Goal: Task Accomplishment & Management: Complete application form

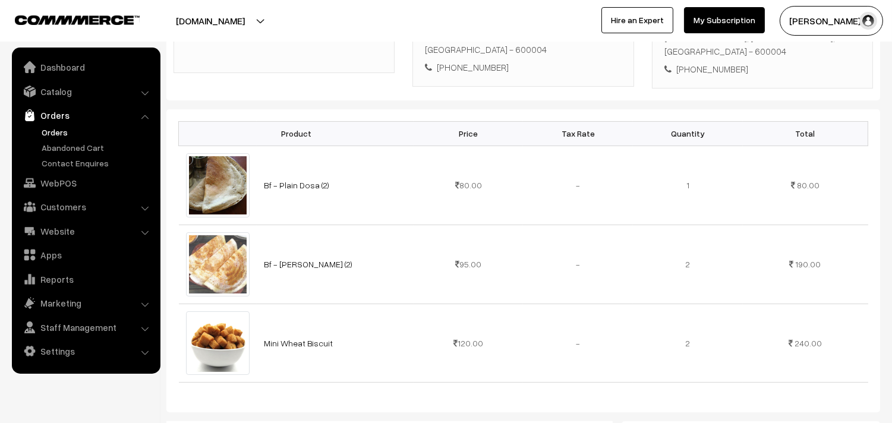
scroll to position [264, 0]
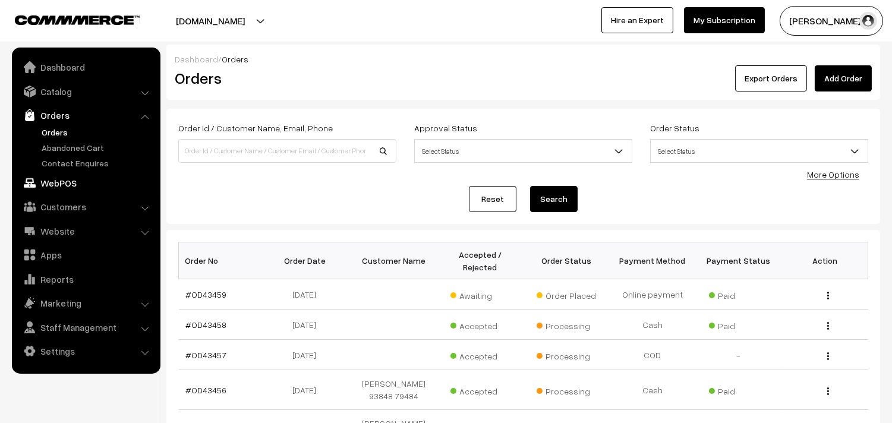
click at [67, 188] on link "WebPOS" at bounding box center [85, 182] width 141 height 21
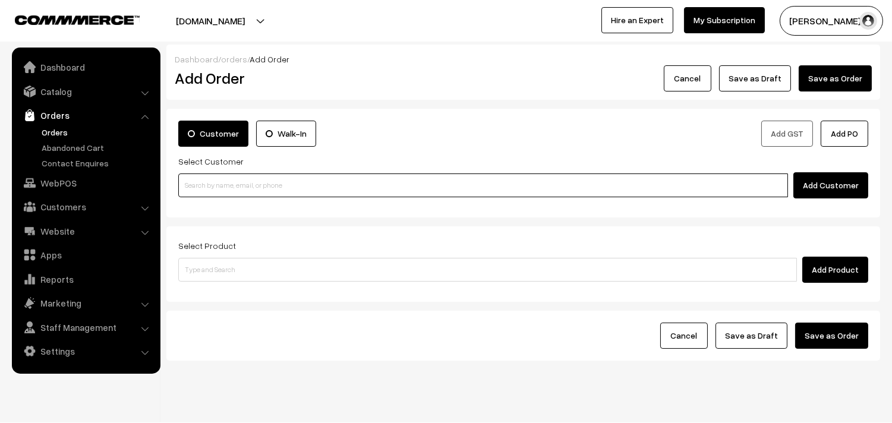
click at [237, 185] on input at bounding box center [483, 186] width 610 height 24
paste input "94442 72142"
click at [214, 198] on ul "Geethakannan 94442 72142 [9444272142]" at bounding box center [485, 207] width 614 height 19
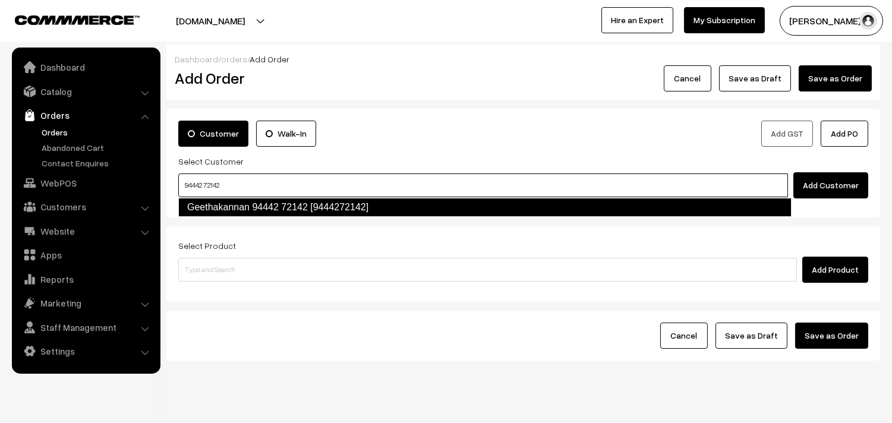
click at [217, 201] on link "Geethakannan 94442 72142 [9444272142]" at bounding box center [485, 207] width 614 height 19
type input "94442 72142"
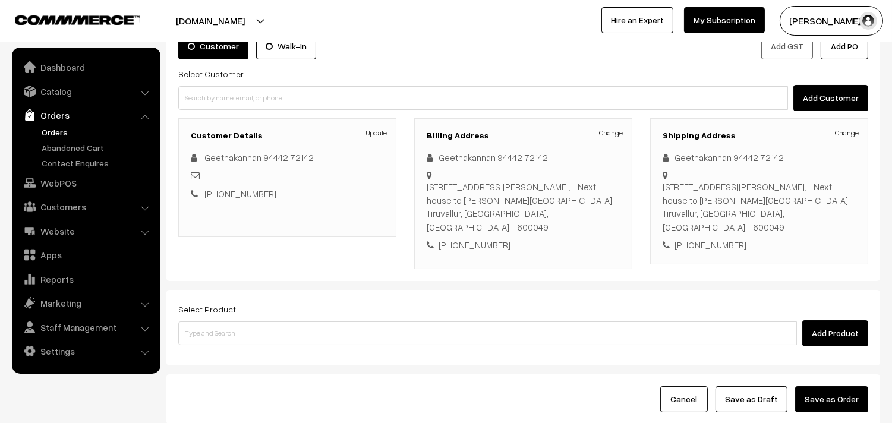
scroll to position [132, 0]
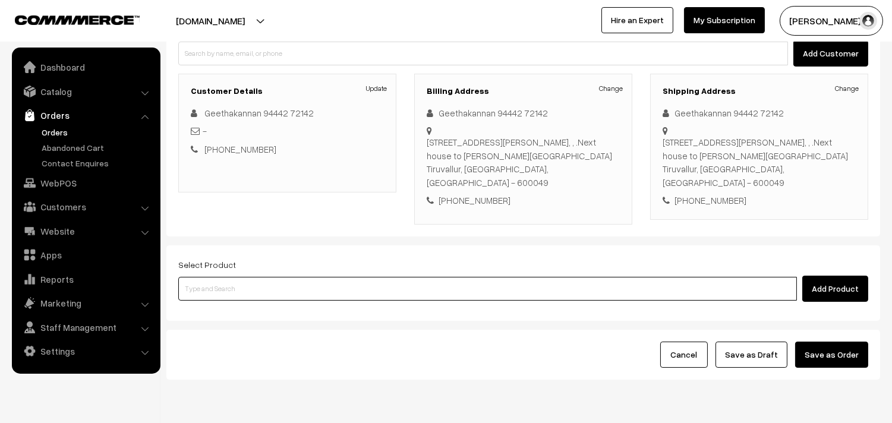
click at [256, 291] on input at bounding box center [487, 289] width 619 height 24
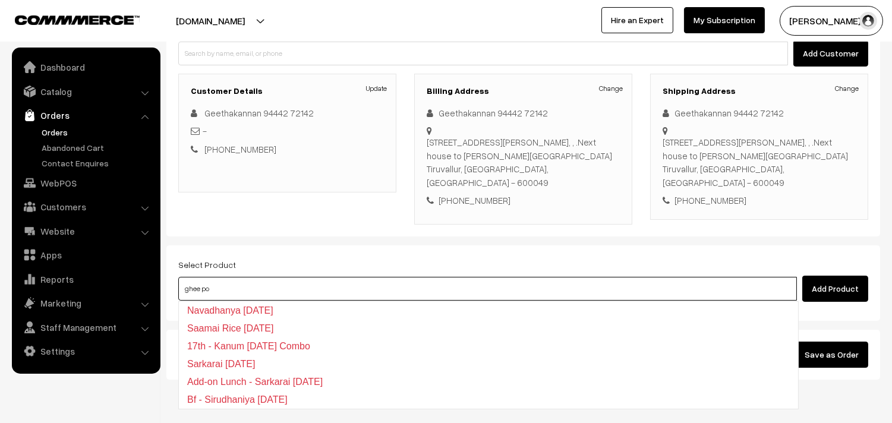
type input "ghee pon"
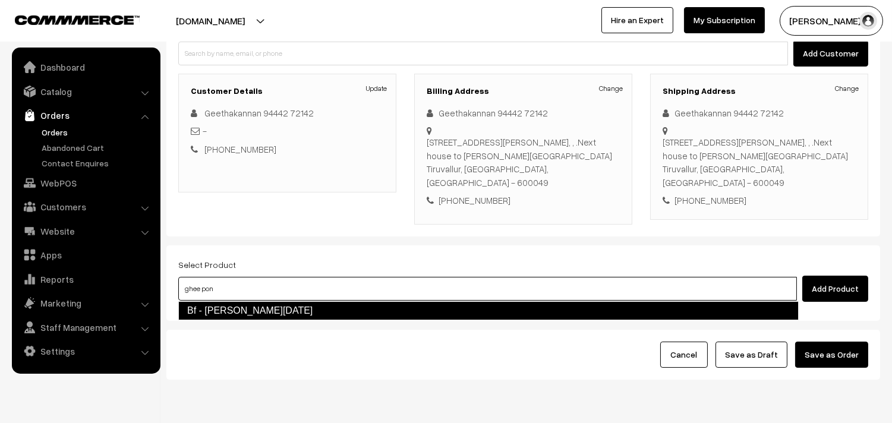
click at [250, 313] on link "Bf - Ghee Pongal" at bounding box center [488, 310] width 621 height 19
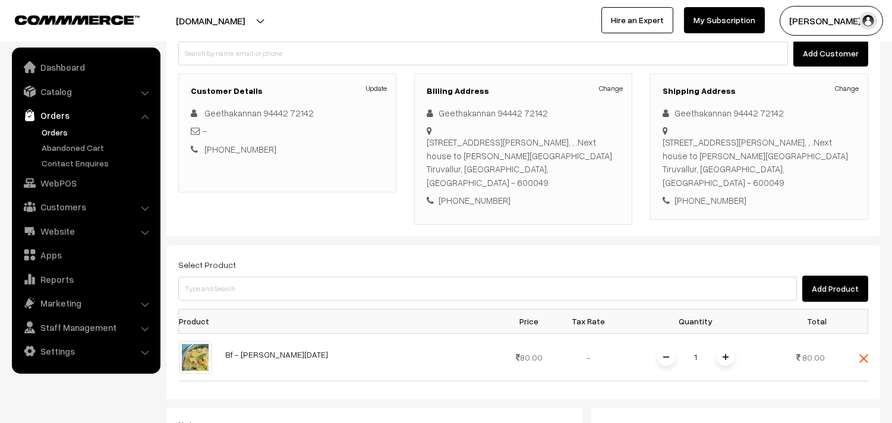
click at [726, 353] on span at bounding box center [726, 357] width 18 height 18
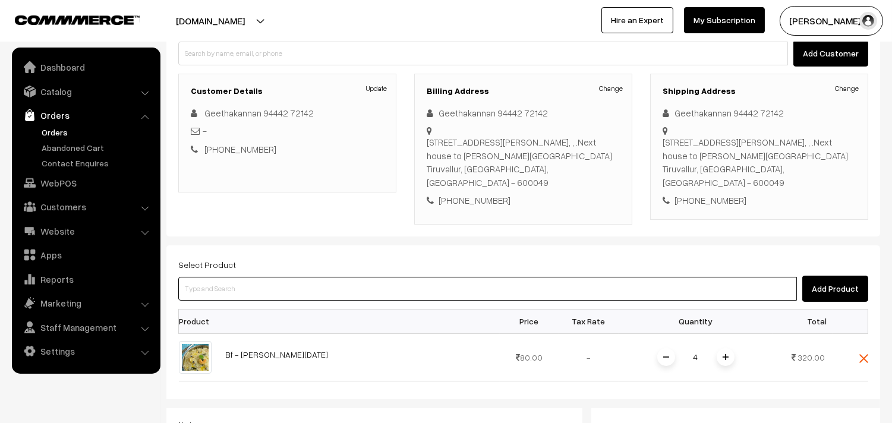
click at [253, 293] on input at bounding box center [487, 289] width 619 height 24
type input "i"
type input "idly"
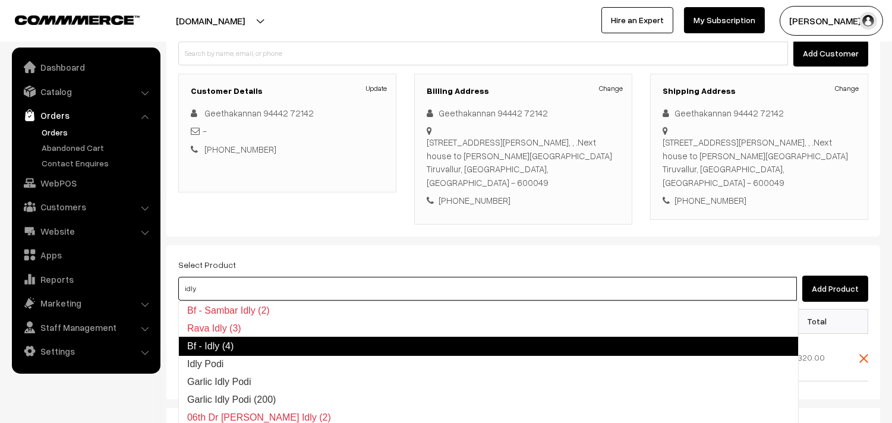
click at [247, 352] on link "Bf - Idly (4)" at bounding box center [488, 346] width 621 height 19
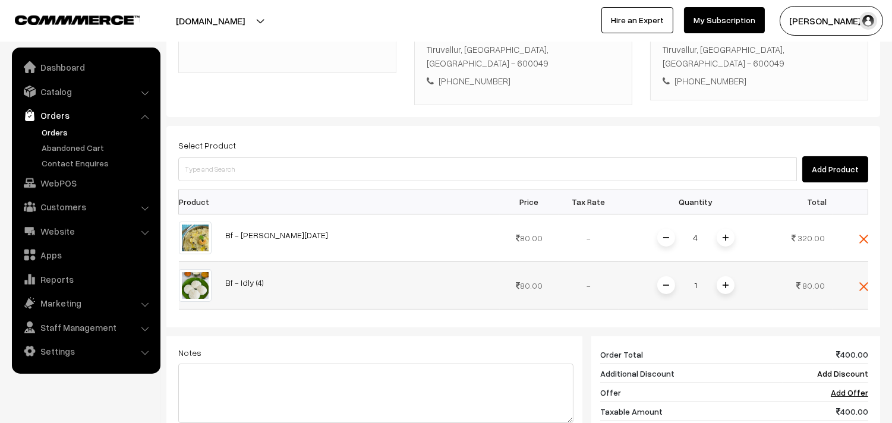
scroll to position [264, 0]
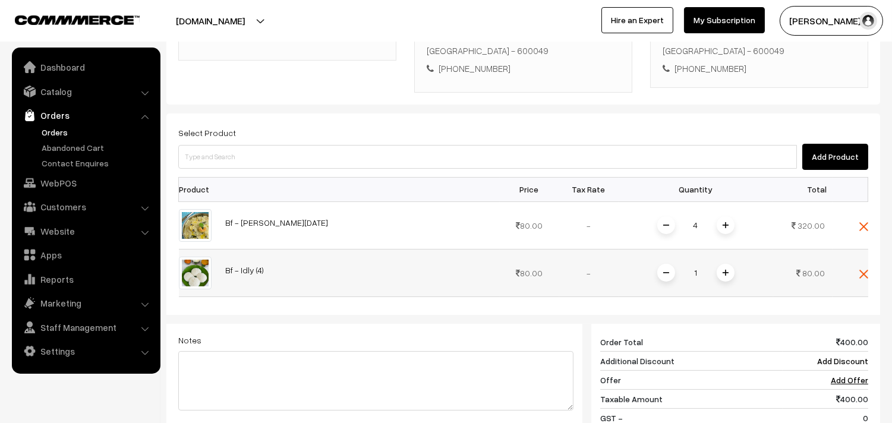
click at [720, 271] on span at bounding box center [726, 273] width 18 height 18
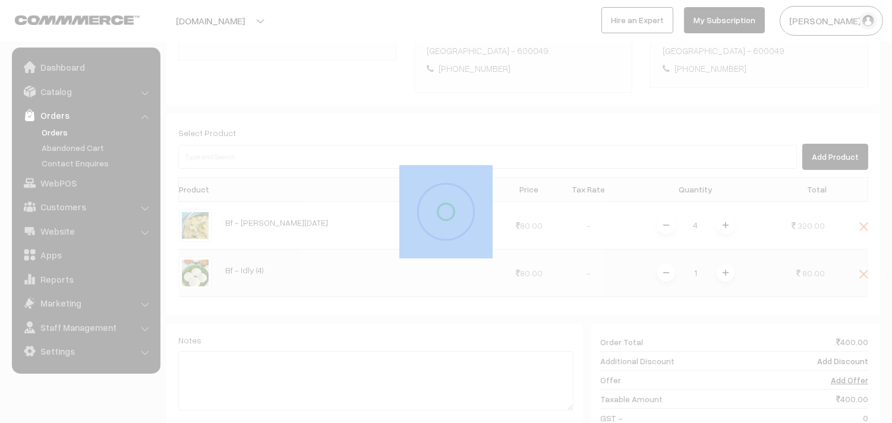
click at [720, 271] on div at bounding box center [446, 211] width 892 height 423
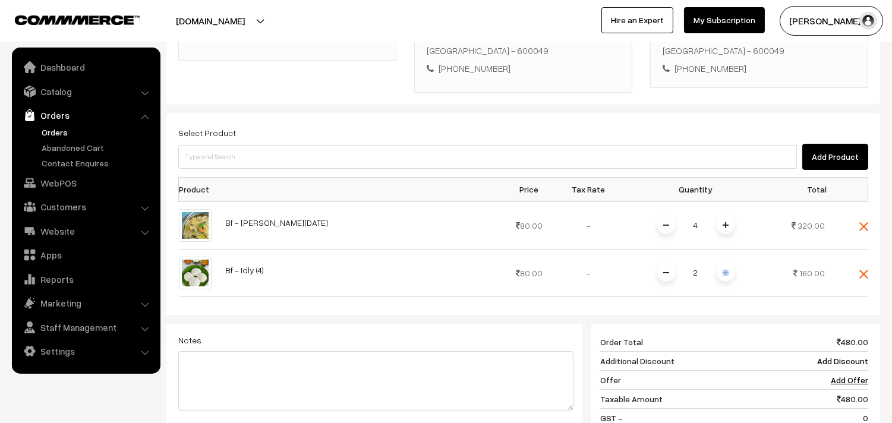
click at [720, 270] on span at bounding box center [726, 273] width 18 height 18
click at [720, 270] on div "Dashboard / orders / Add Order Add Order Cancel Save as Draft Save as Order Sav…" at bounding box center [523, 183] width 714 height 804
click at [720, 270] on span at bounding box center [726, 273] width 18 height 18
click at [722, 269] on span at bounding box center [726, 273] width 18 height 18
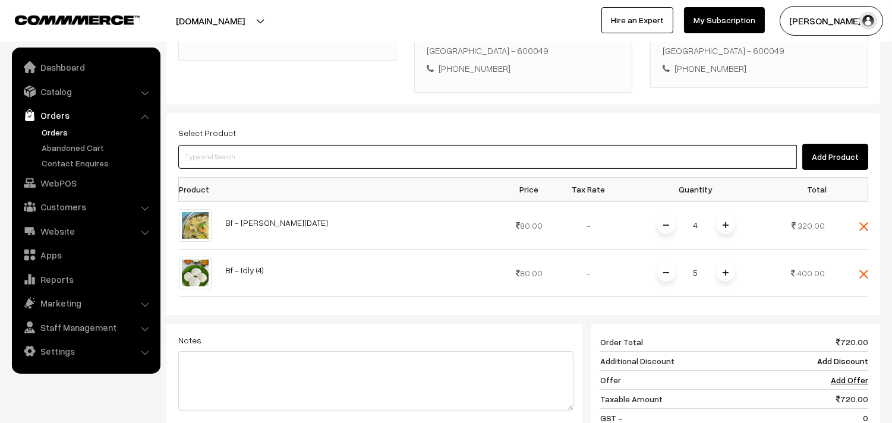
click at [246, 156] on input at bounding box center [487, 157] width 619 height 24
type input "vadai"
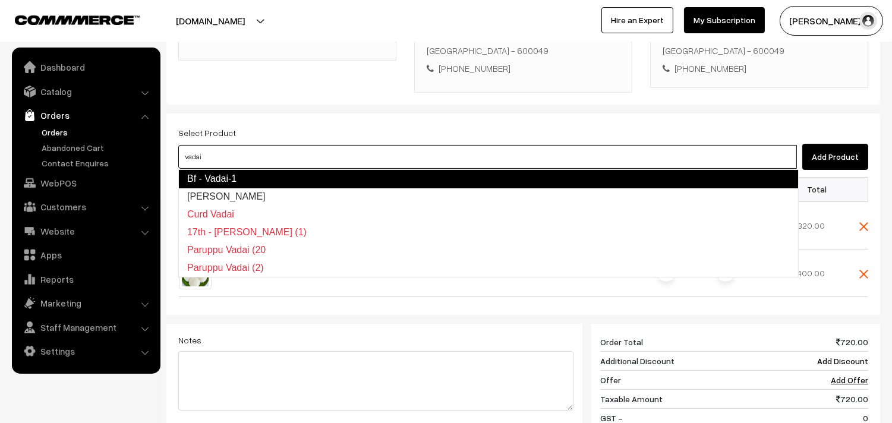
click at [249, 176] on link "Bf - Vadai-1" at bounding box center [488, 178] width 621 height 19
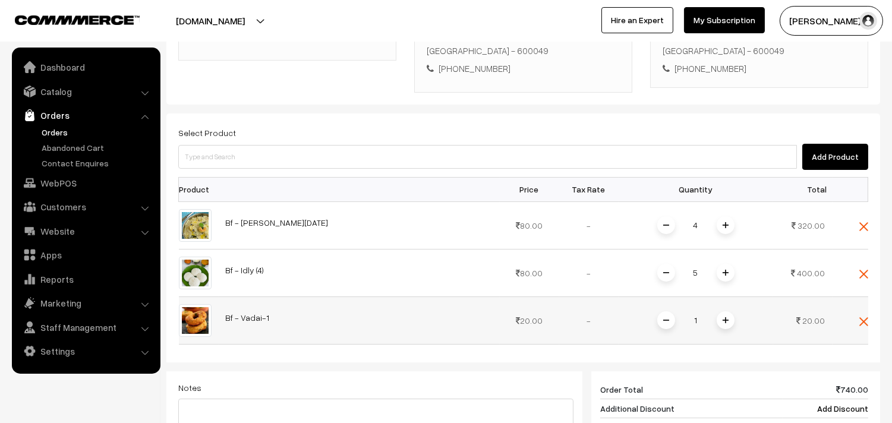
drag, startPoint x: 703, startPoint y: 330, endPoint x: 674, endPoint y: 333, distance: 28.7
click at [674, 333] on td "1" at bounding box center [696, 321] width 155 height 48
type input "12"
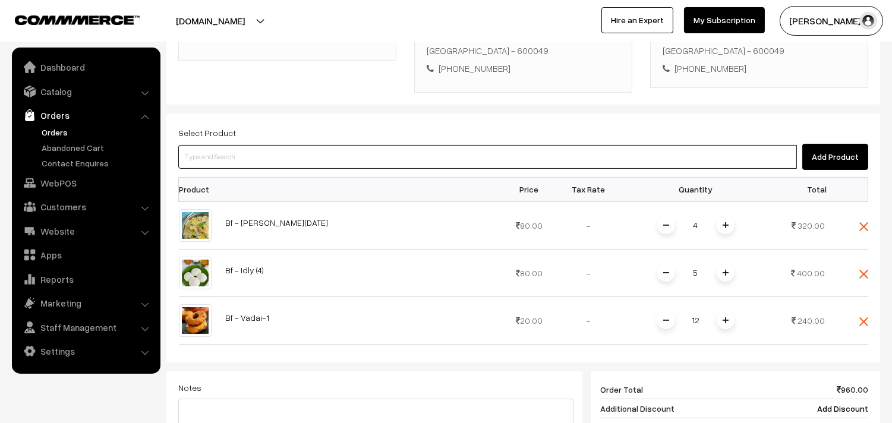
click at [219, 150] on input at bounding box center [487, 157] width 619 height 24
type input "04th wi"
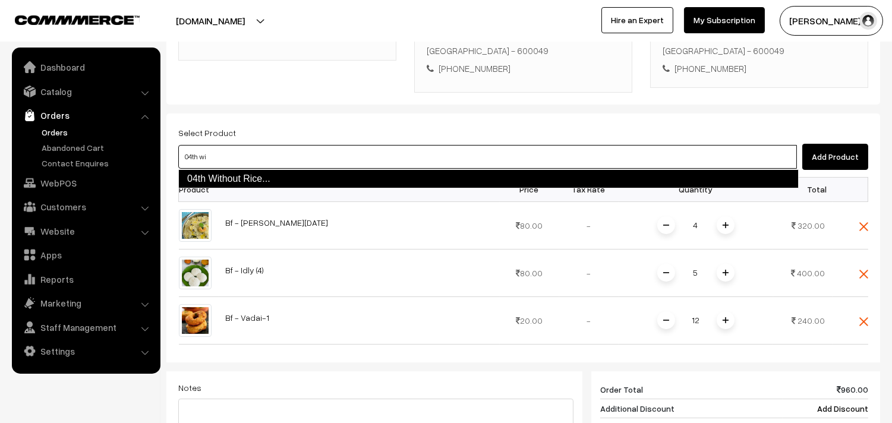
click at [239, 185] on link "04th Without Rice..." at bounding box center [488, 178] width 621 height 19
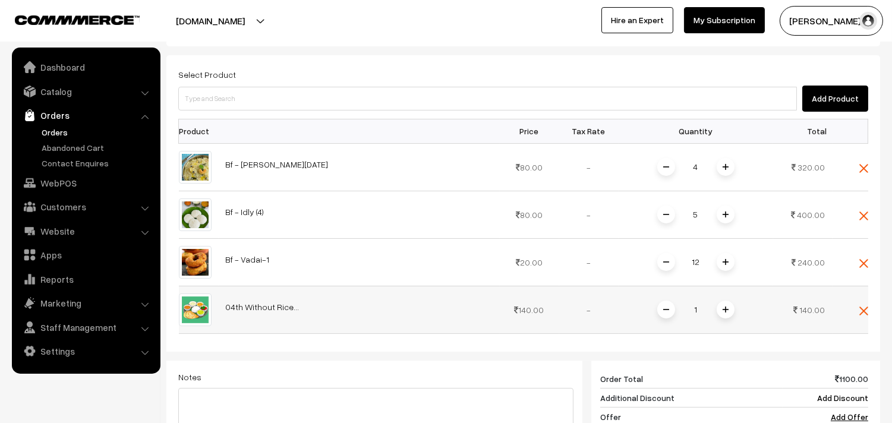
scroll to position [330, 0]
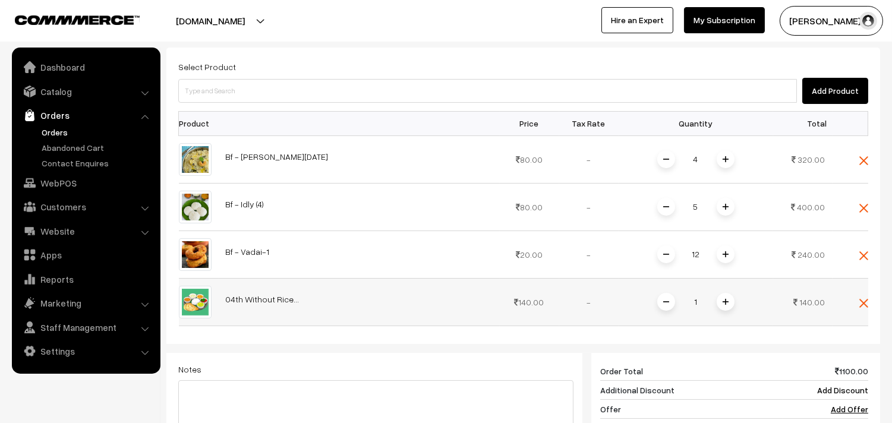
click at [721, 303] on span at bounding box center [726, 302] width 18 height 18
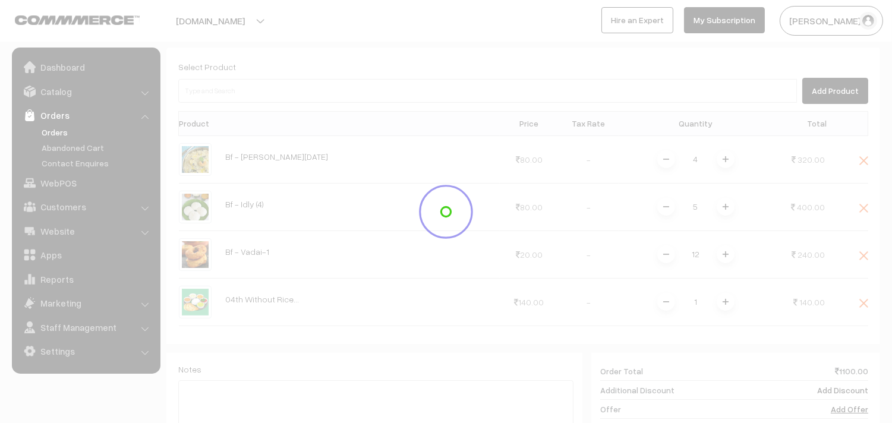
click at [723, 301] on div at bounding box center [446, 211] width 892 height 423
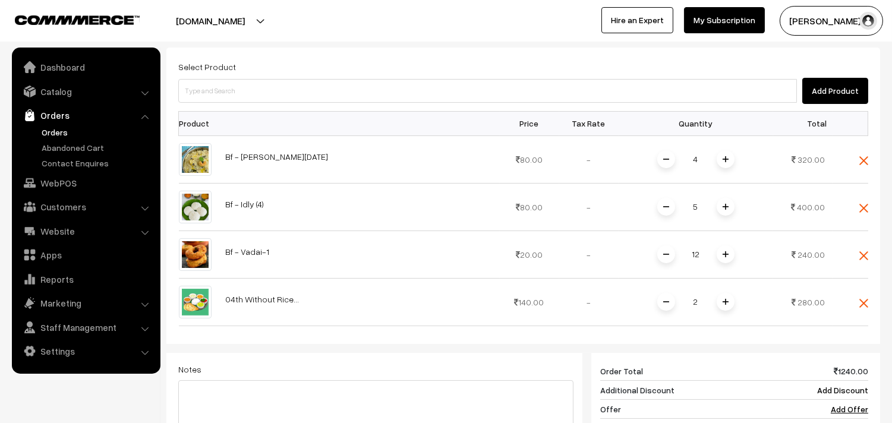
click at [723, 301] on img at bounding box center [726, 302] width 6 height 6
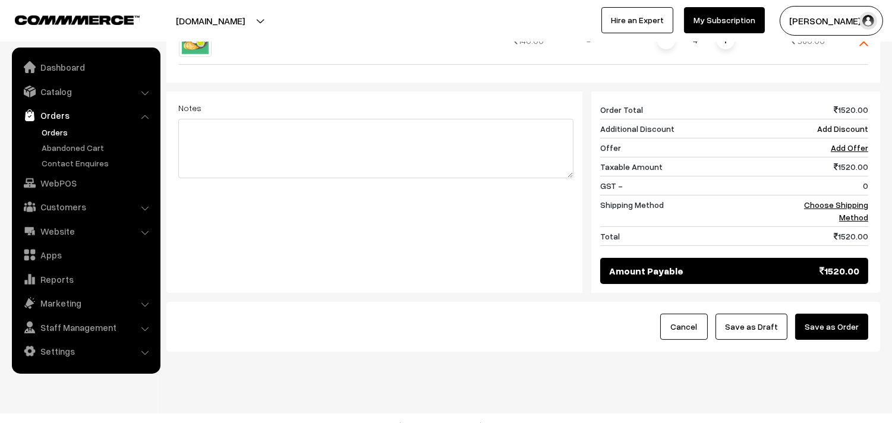
scroll to position [595, 0]
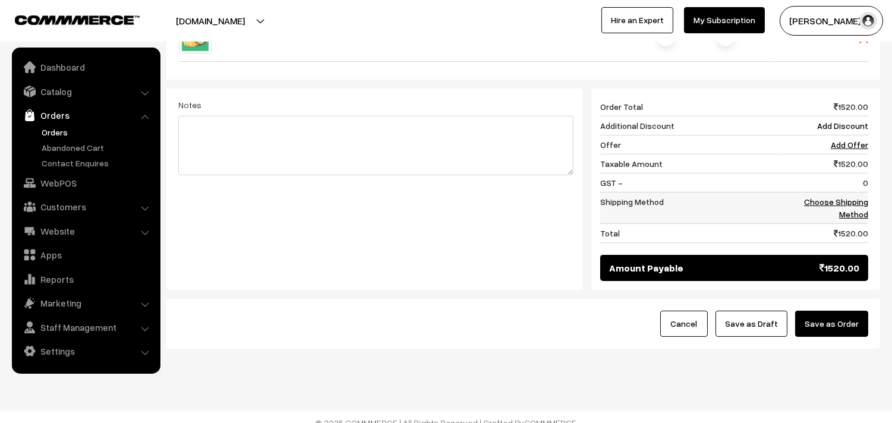
click at [856, 194] on td "Choose Shipping Method" at bounding box center [826, 208] width 86 height 32
click at [847, 201] on link "Choose Shipping Method" at bounding box center [836, 208] width 64 height 23
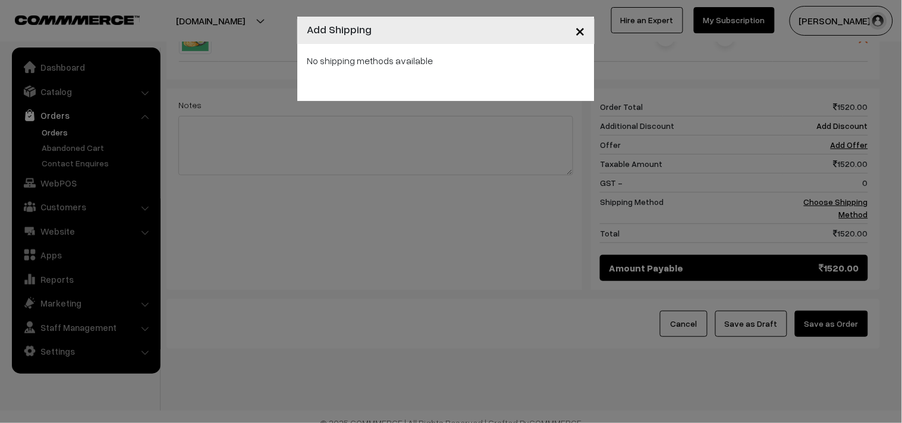
click at [578, 34] on span "×" at bounding box center [580, 30] width 10 height 22
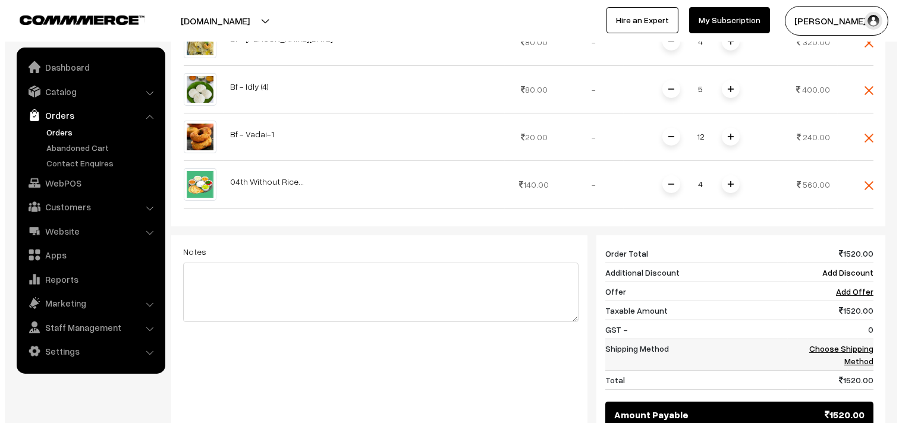
scroll to position [528, 0]
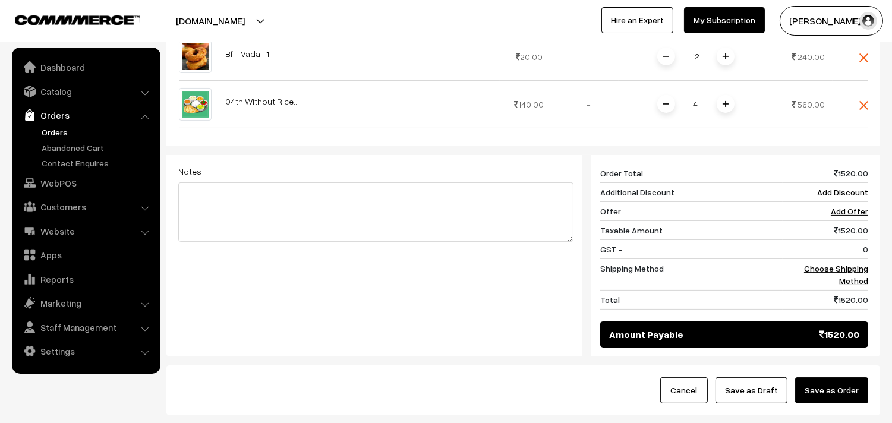
click at [834, 390] on button "Save as Order" at bounding box center [831, 391] width 73 height 26
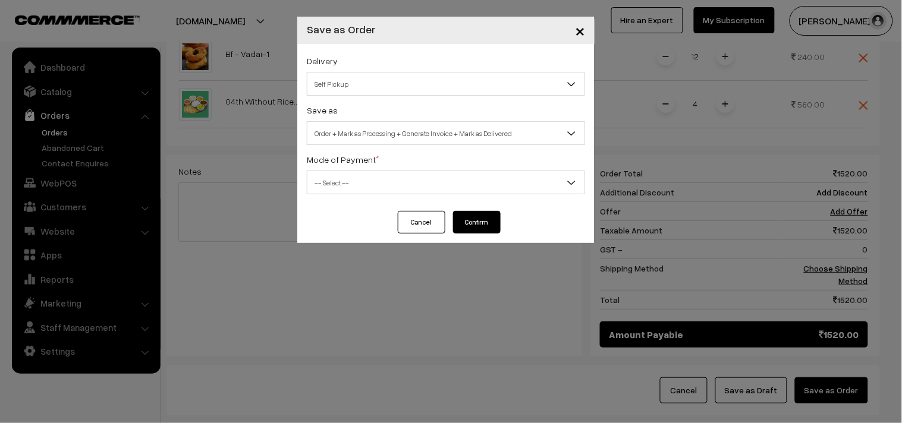
click at [345, 78] on span "Self Pickup" at bounding box center [445, 84] width 277 height 21
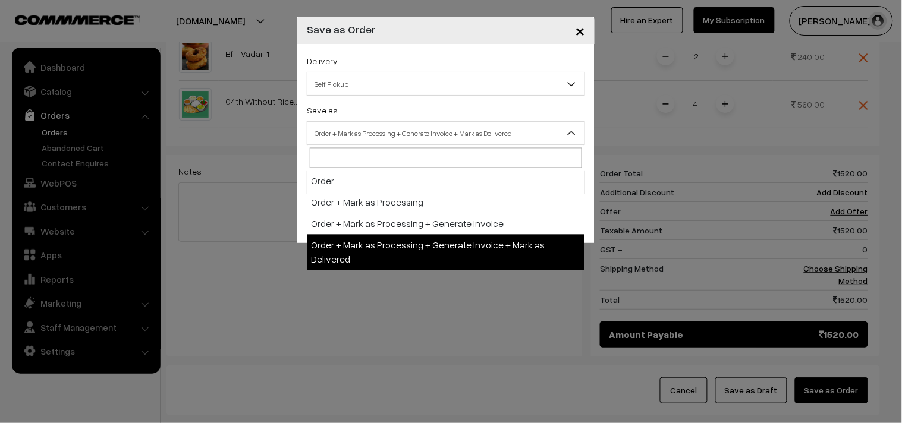
click at [358, 121] on span "Order + Mark as Processing + Generate Invoice + Mark as Delivered" at bounding box center [446, 133] width 278 height 24
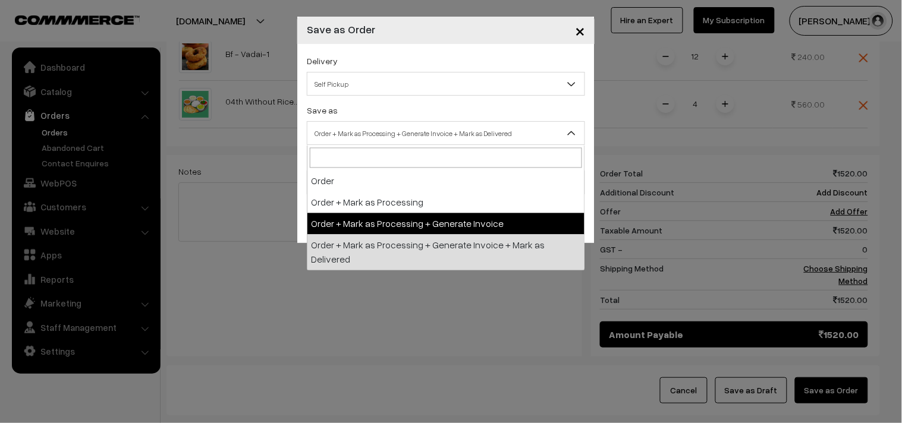
select select "3"
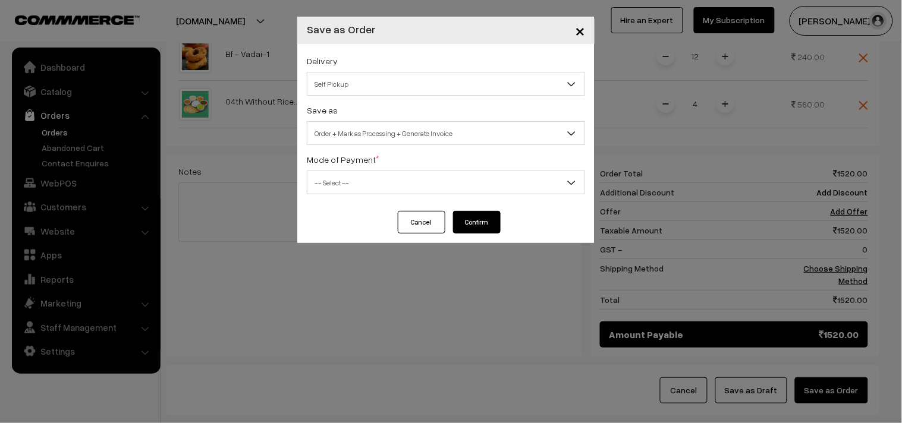
click at [360, 187] on span "-- Select --" at bounding box center [445, 182] width 277 height 21
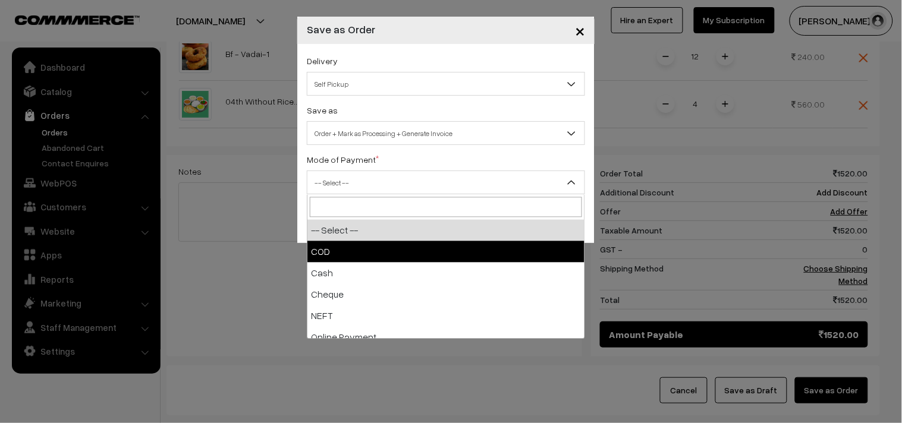
drag, startPoint x: 350, startPoint y: 250, endPoint x: 366, endPoint y: 247, distance: 16.9
select select "1"
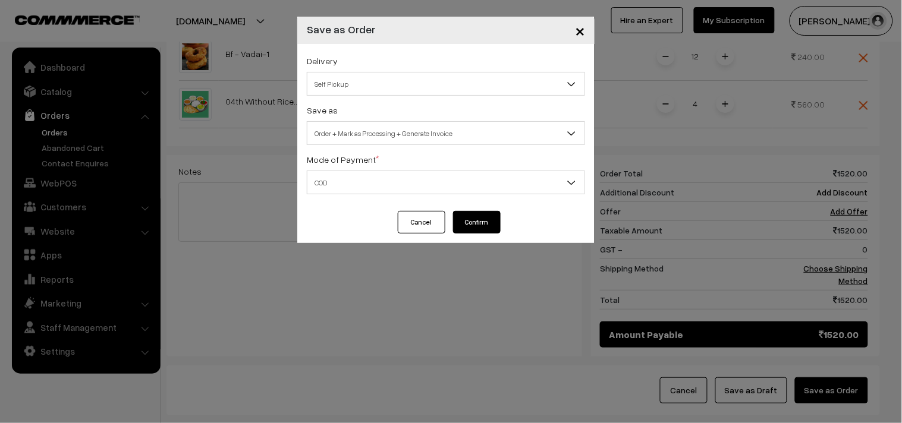
click at [473, 219] on button "Confirm" at bounding box center [477, 222] width 48 height 23
click at [465, 218] on button "Confirm" at bounding box center [477, 222] width 48 height 23
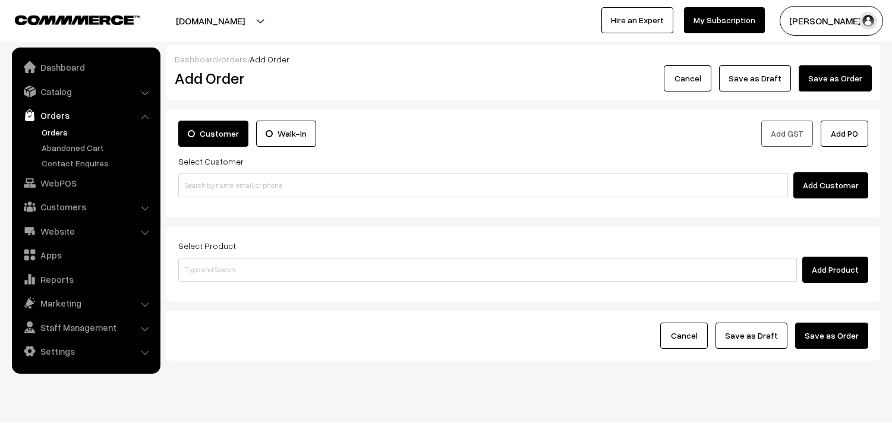
click at [61, 131] on link "Orders" at bounding box center [98, 132] width 118 height 12
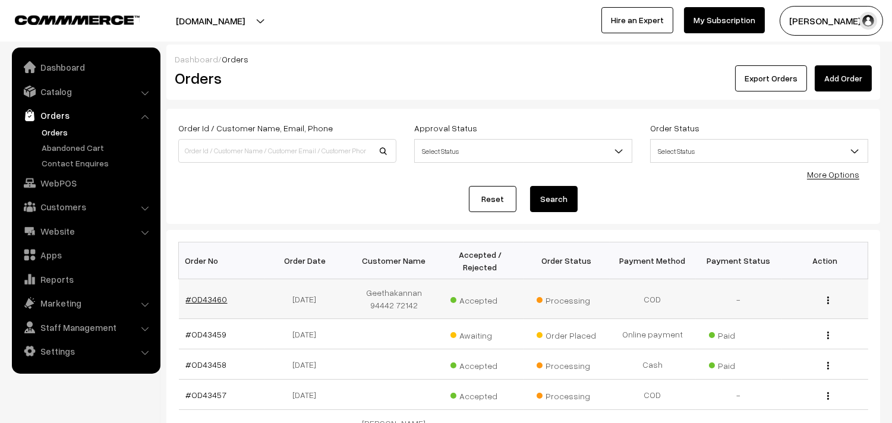
click at [209, 299] on link "#OD43460" at bounding box center [207, 299] width 42 height 10
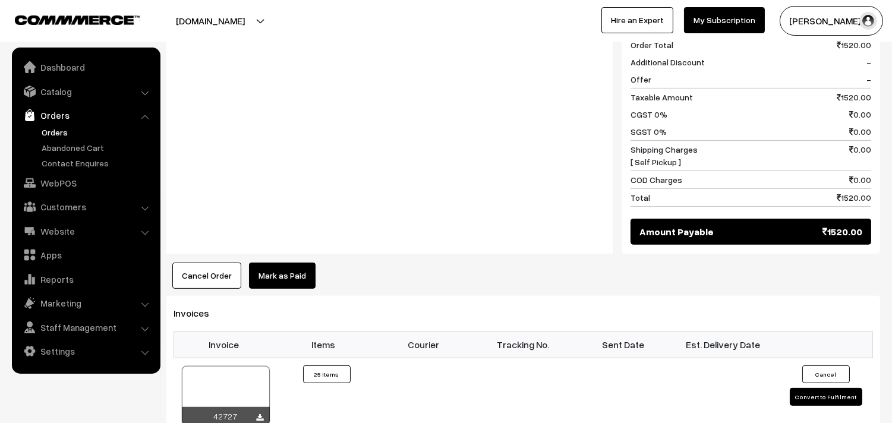
scroll to position [858, 0]
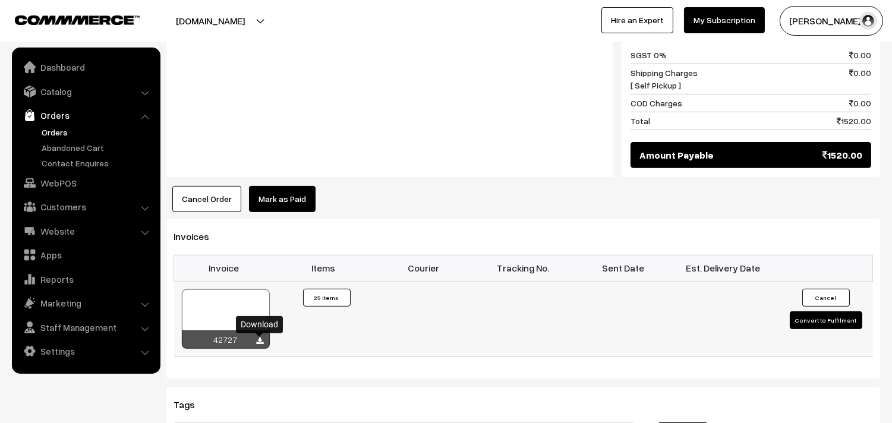
click at [260, 344] on icon at bounding box center [260, 342] width 7 height 8
click at [51, 127] on link "Orders" at bounding box center [98, 132] width 118 height 12
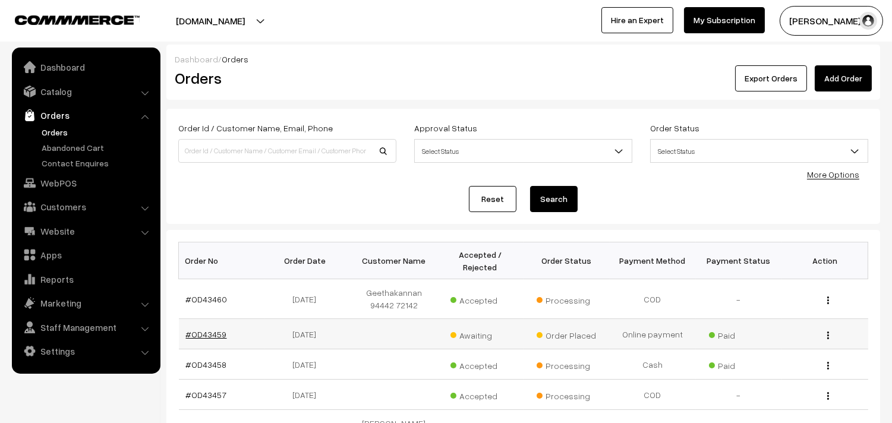
click at [216, 334] on link "#OD43459" at bounding box center [206, 334] width 41 height 10
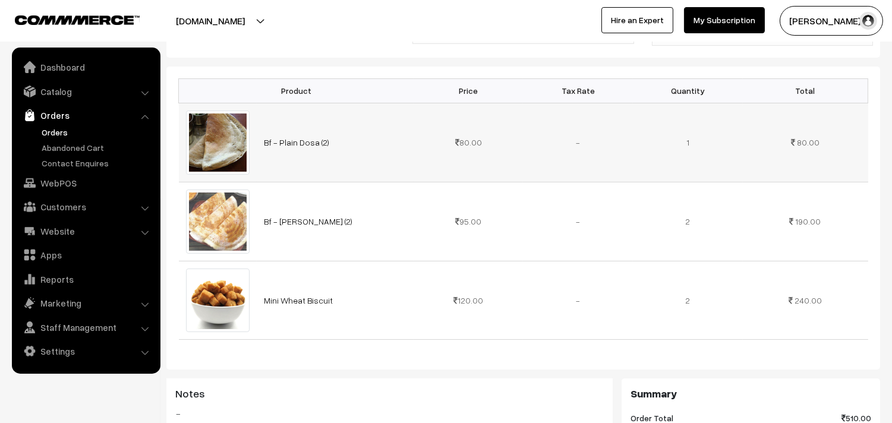
scroll to position [330, 0]
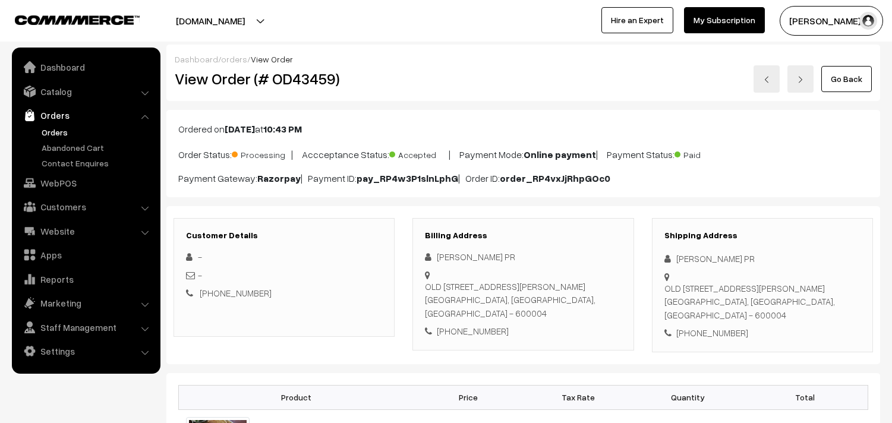
scroll to position [330, 0]
